Goal: Task Accomplishment & Management: Manage account settings

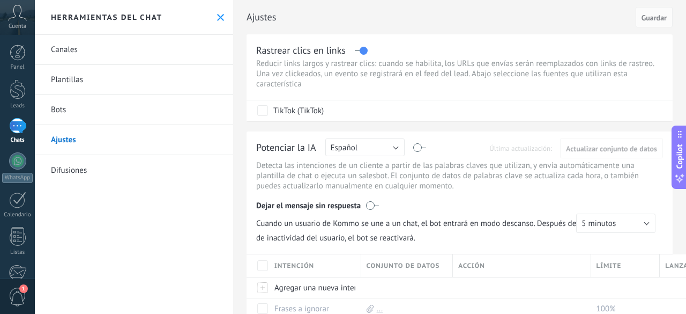
click at [217, 21] on button at bounding box center [220, 17] width 9 height 9
